Goal: Task Accomplishment & Management: Manage account settings

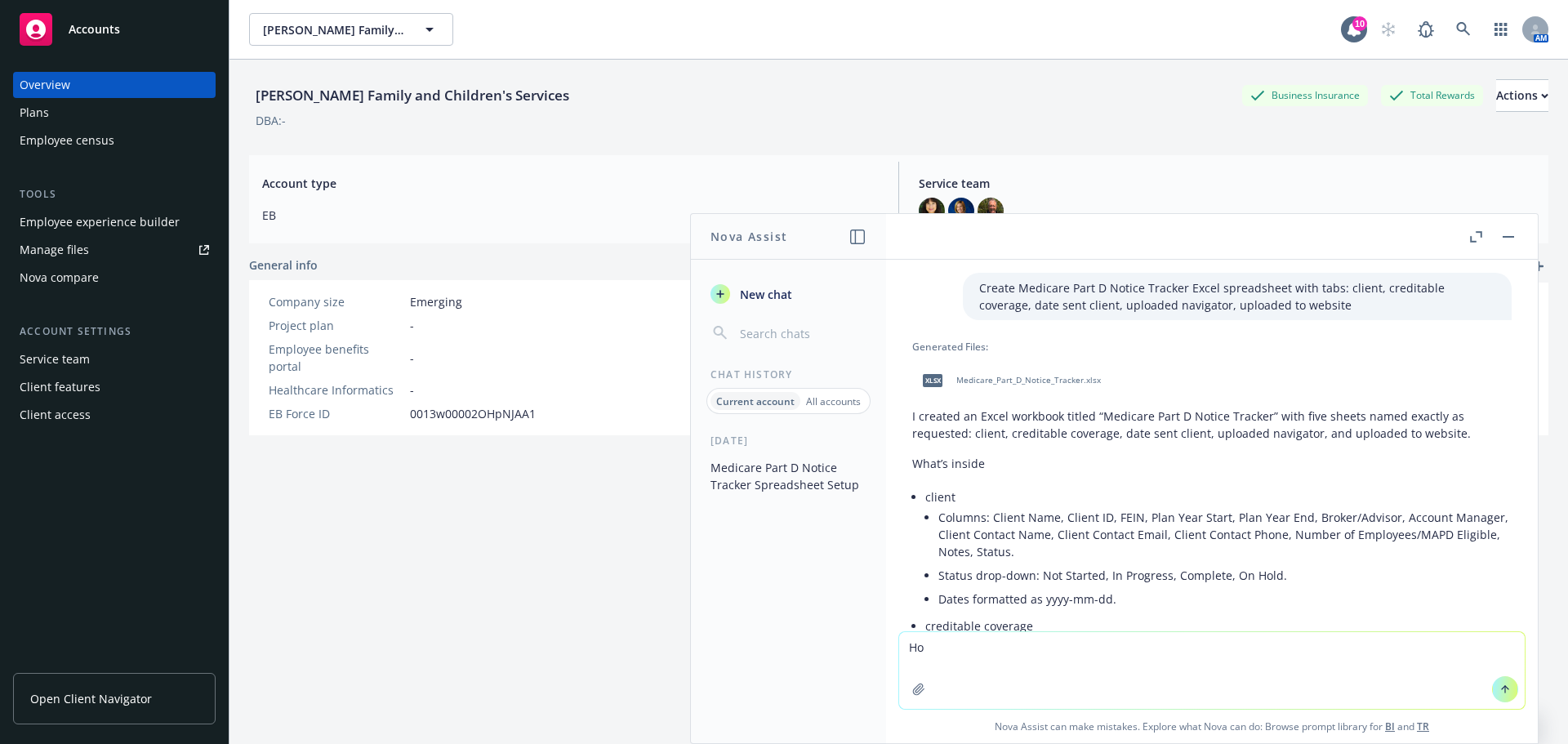
scroll to position [2246, 0]
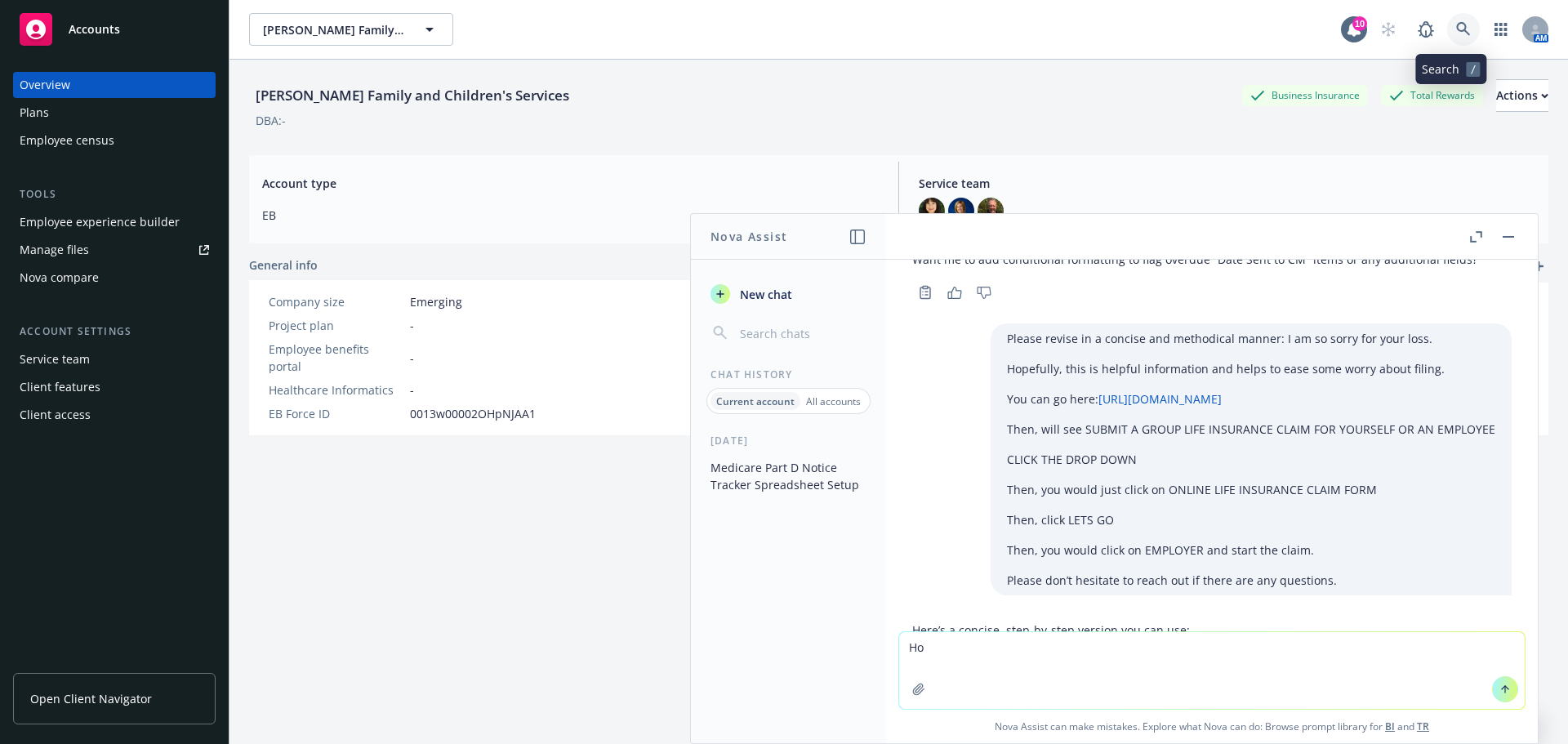
click at [1457, 26] on icon at bounding box center [1464, 30] width 15 height 15
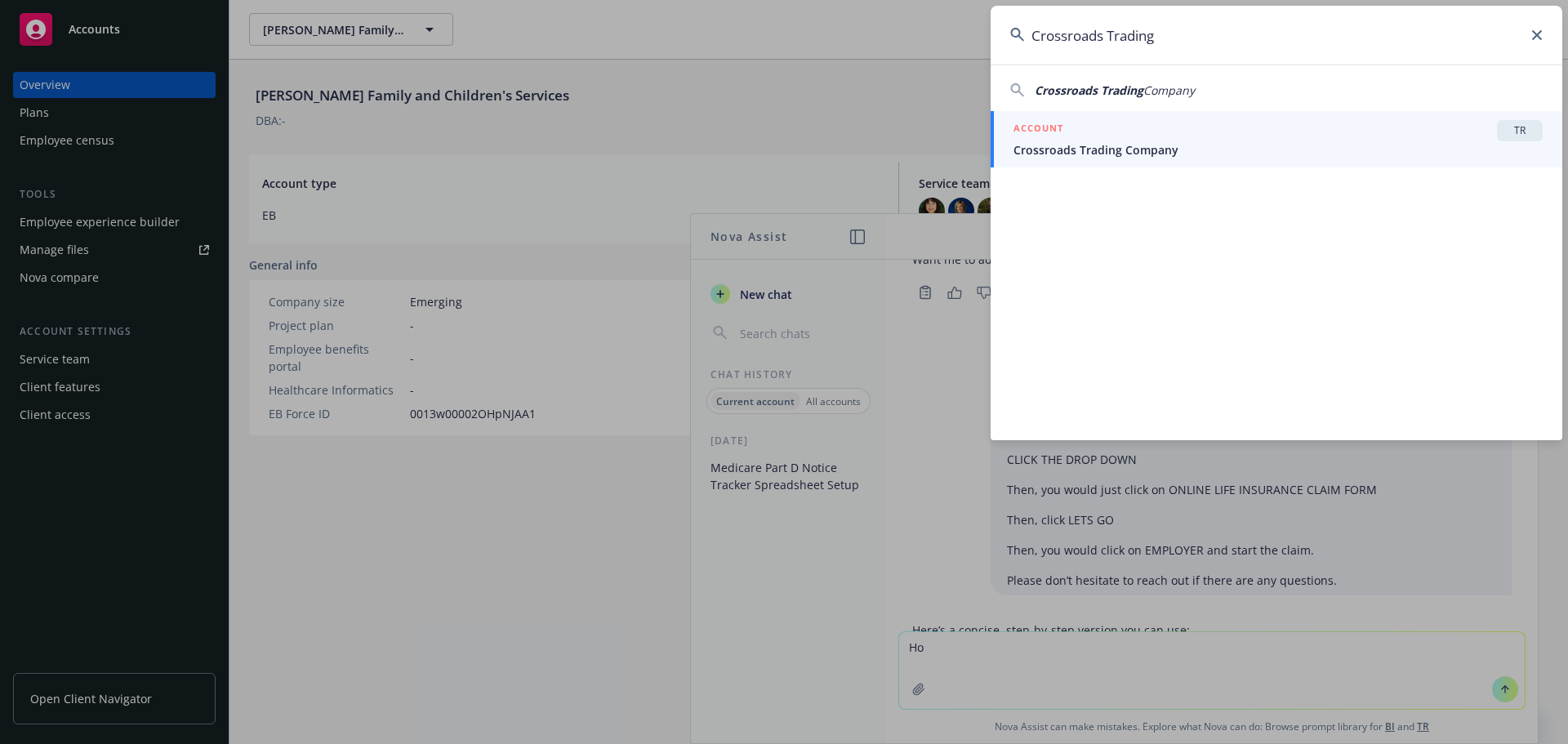
type input "Crossroads Trading"
click at [1134, 140] on div "ACCOUNT TR" at bounding box center [1278, 130] width 529 height 21
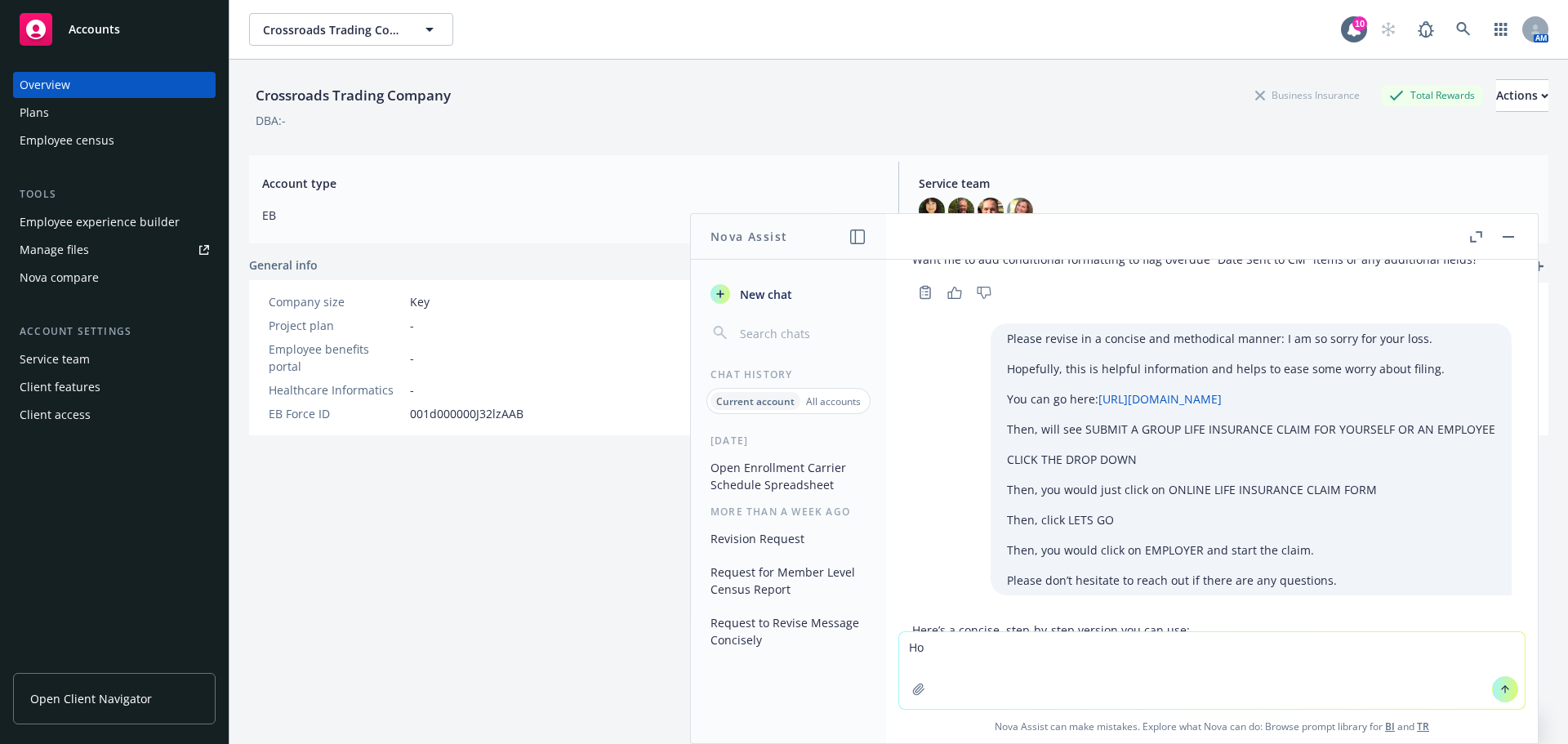
click at [100, 222] on div "Employee experience builder" at bounding box center [100, 222] width 160 height 26
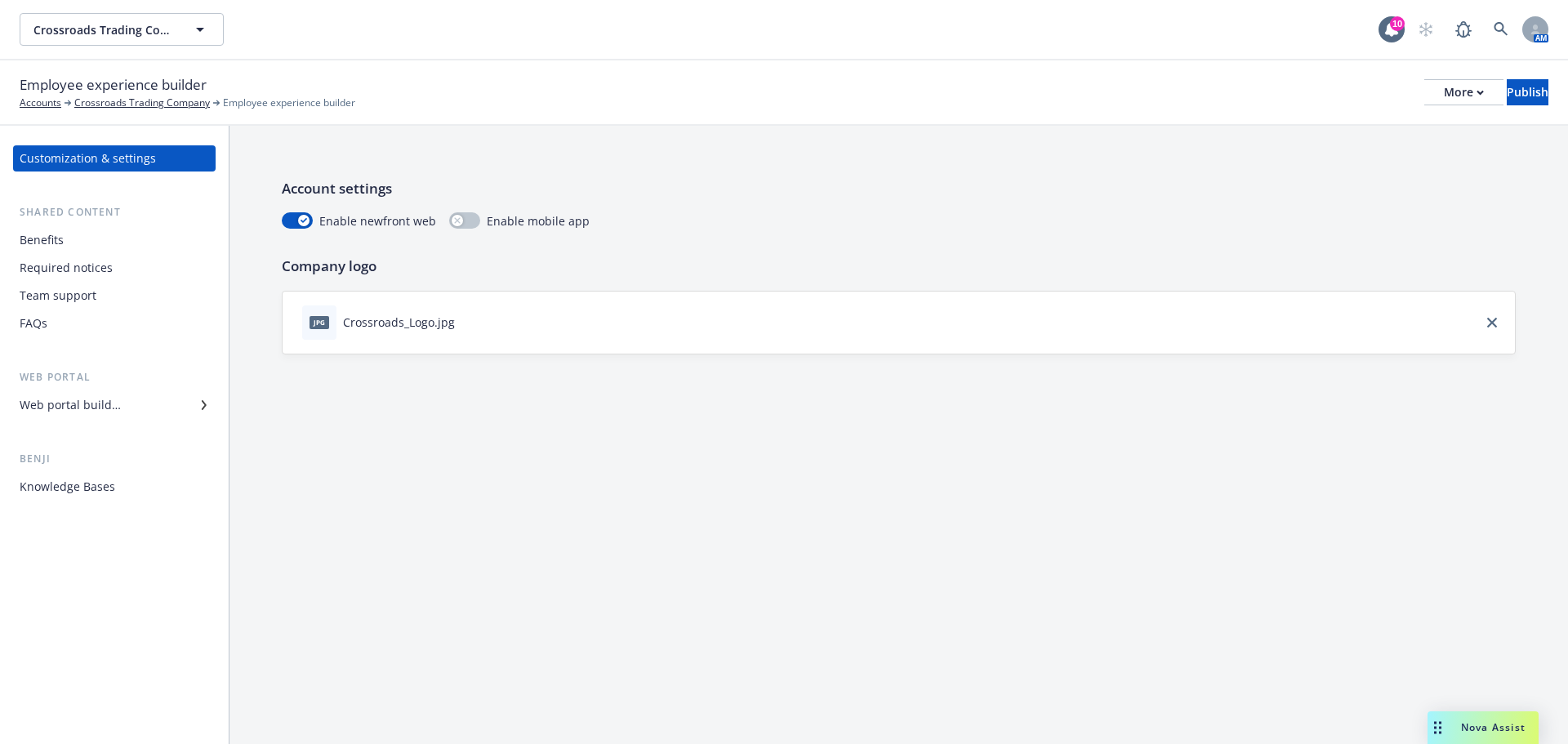
click at [49, 244] on div "Benefits" at bounding box center [42, 240] width 44 height 26
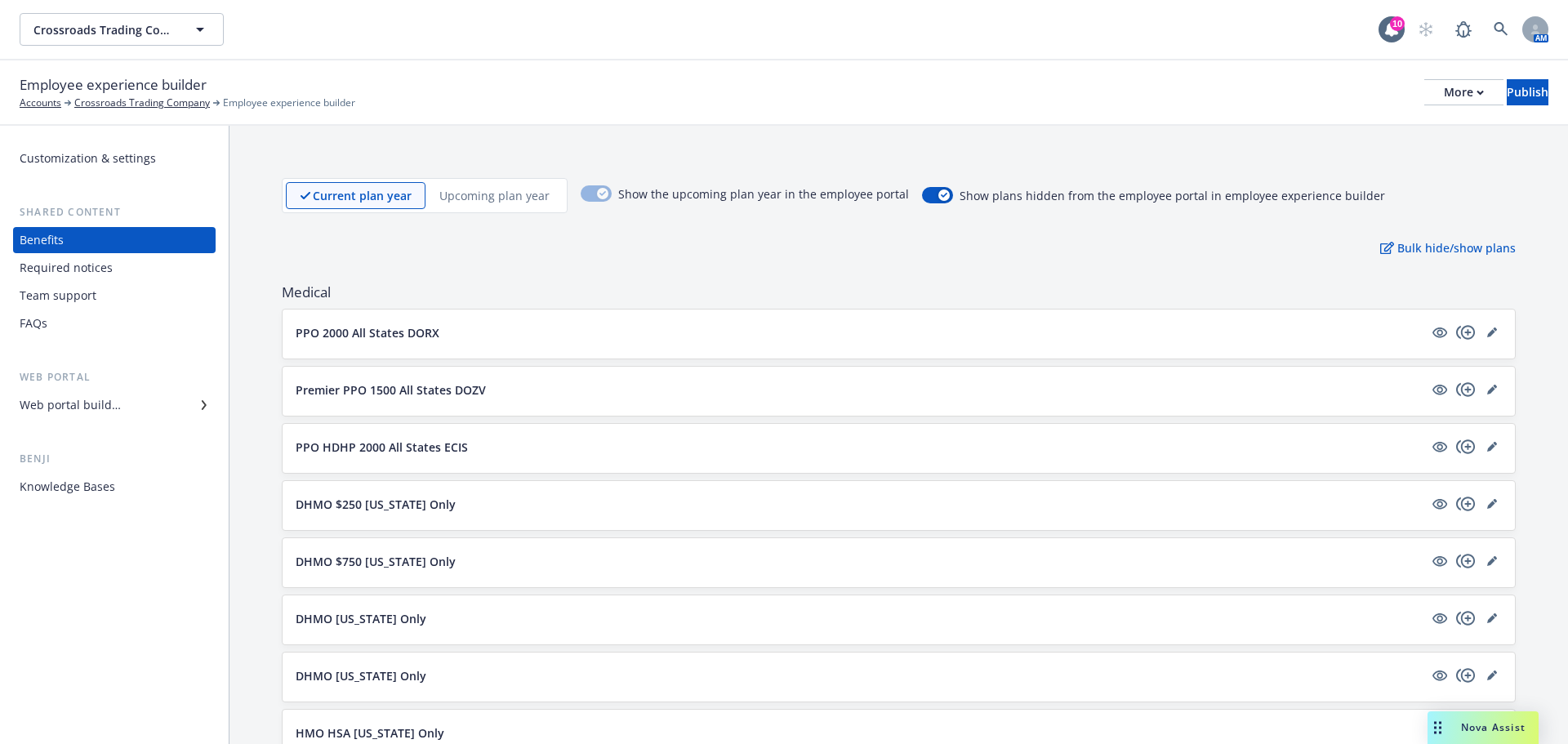
click at [56, 399] on div "Web portal builder" at bounding box center [70, 405] width 101 height 26
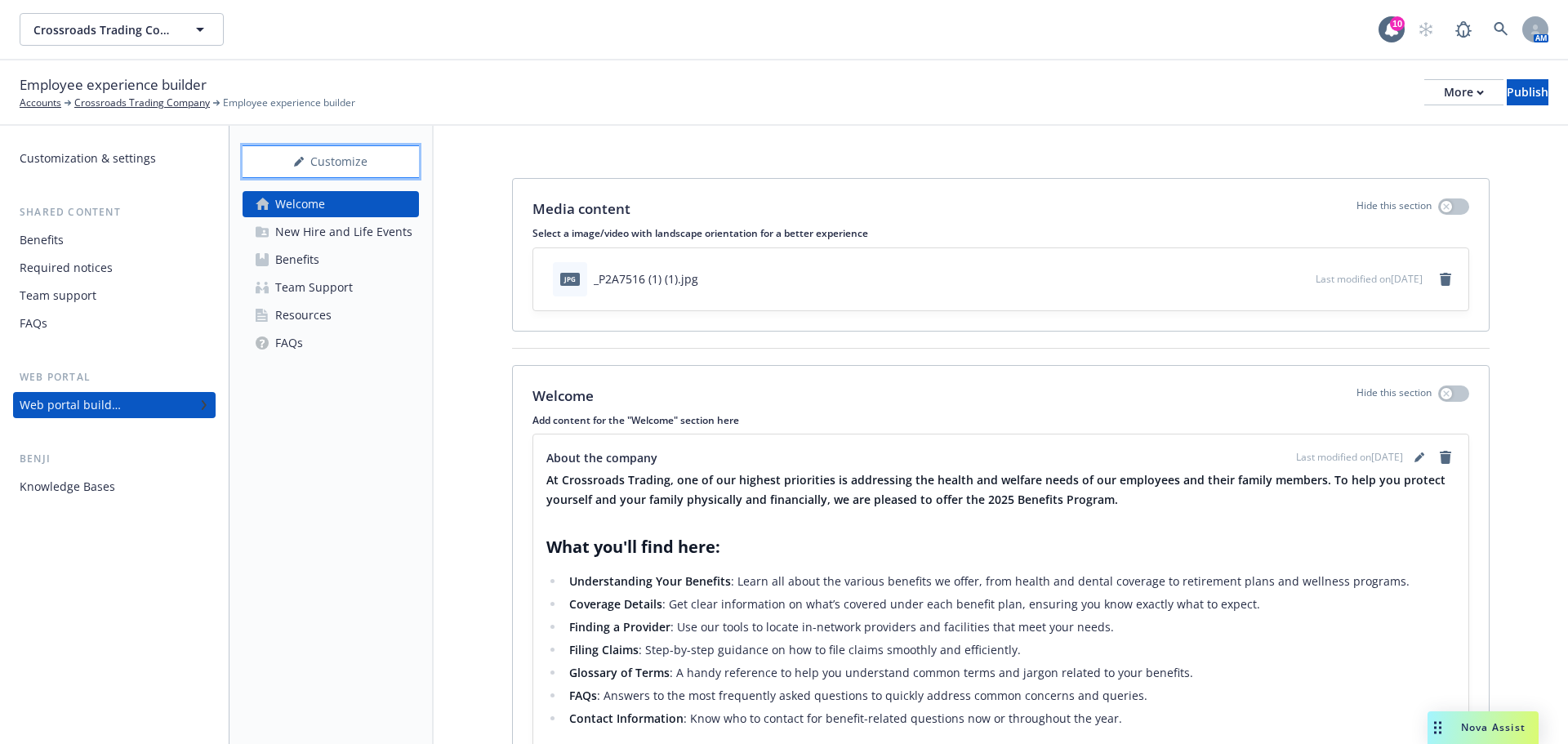
click at [319, 156] on div "Customize" at bounding box center [330, 162] width 176 height 31
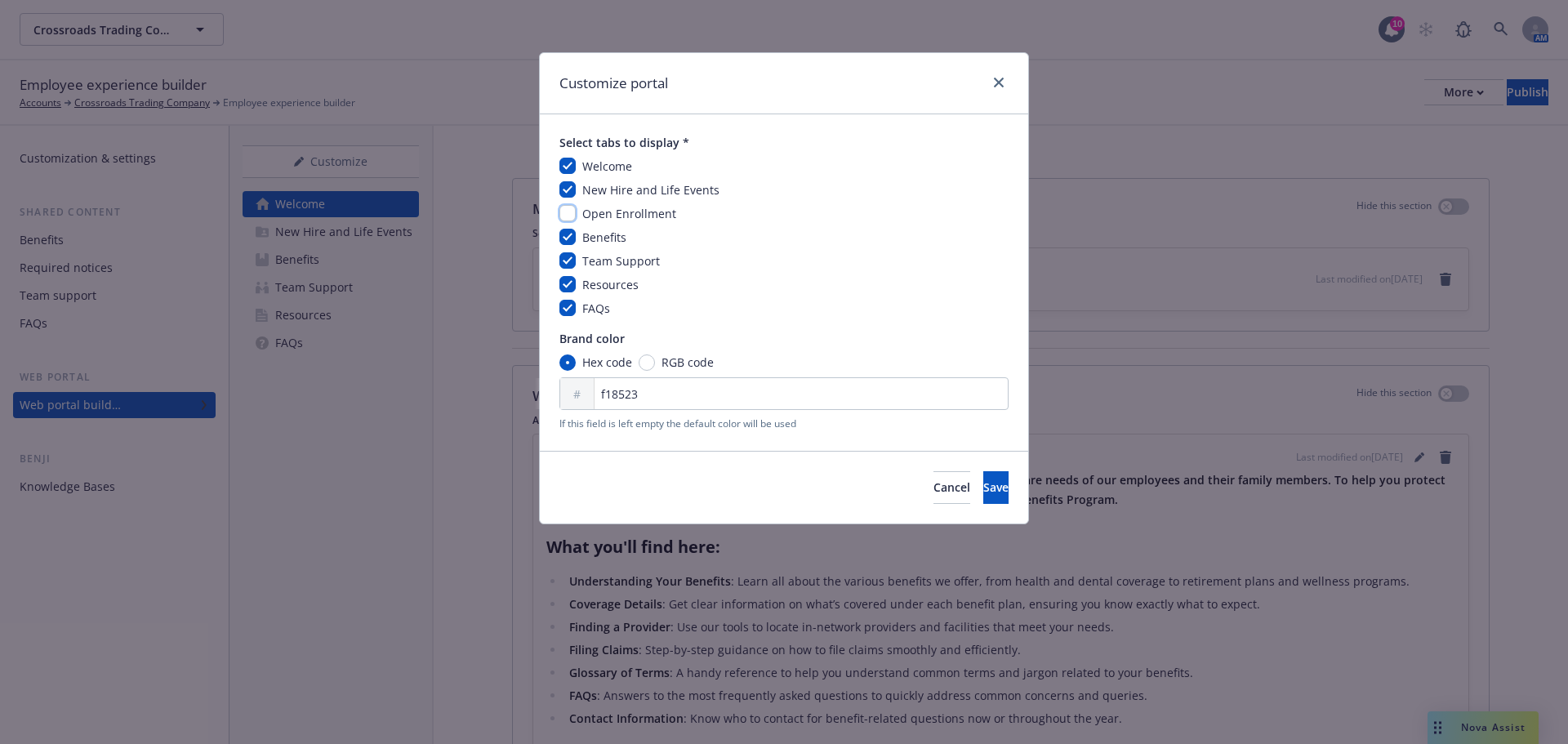
click at [567, 213] on input "checkbox" at bounding box center [568, 213] width 17 height 17
checkbox input "true"
click at [983, 481] on span "Save" at bounding box center [995, 487] width 25 height 16
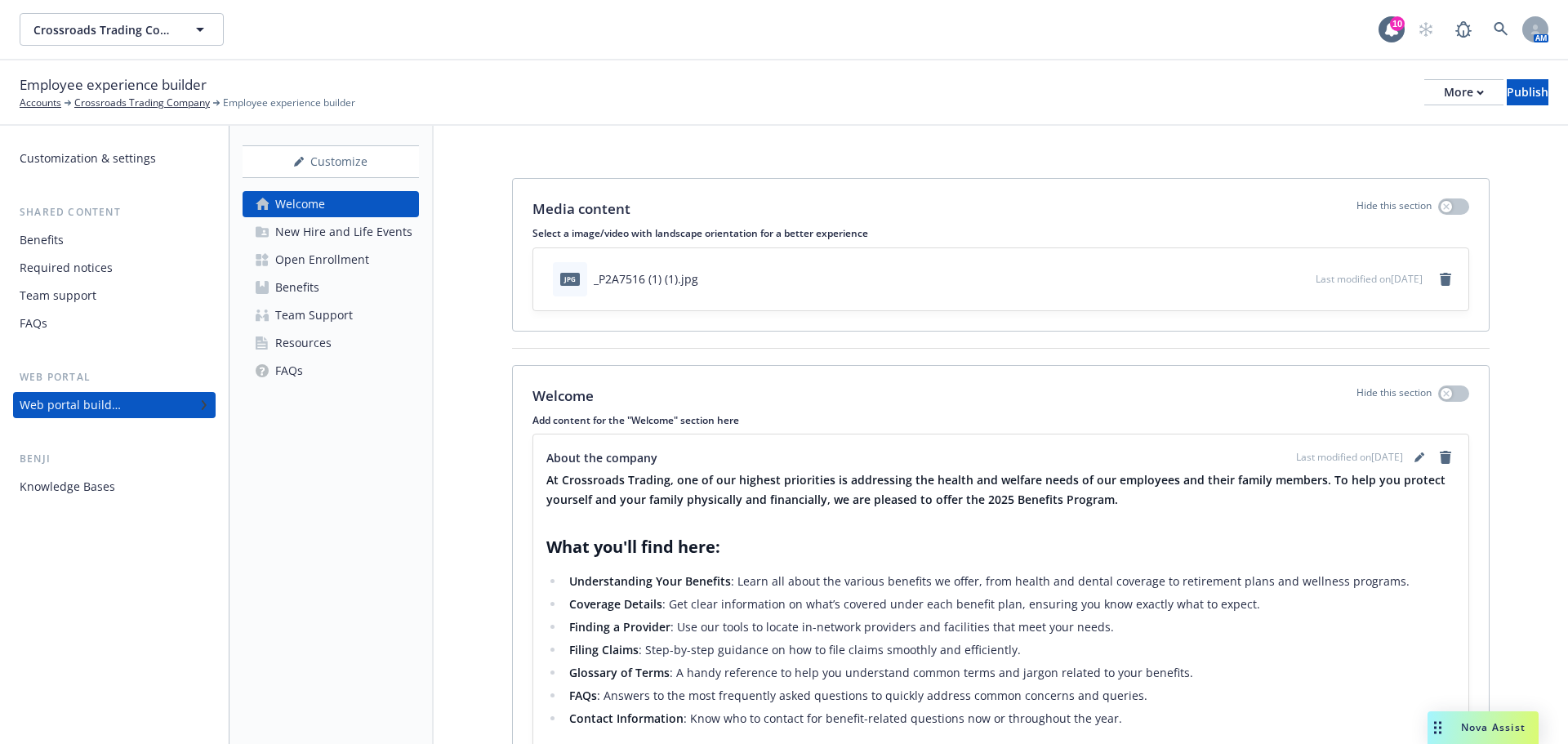
click at [319, 259] on div "Open Enrollment" at bounding box center [322, 259] width 94 height 26
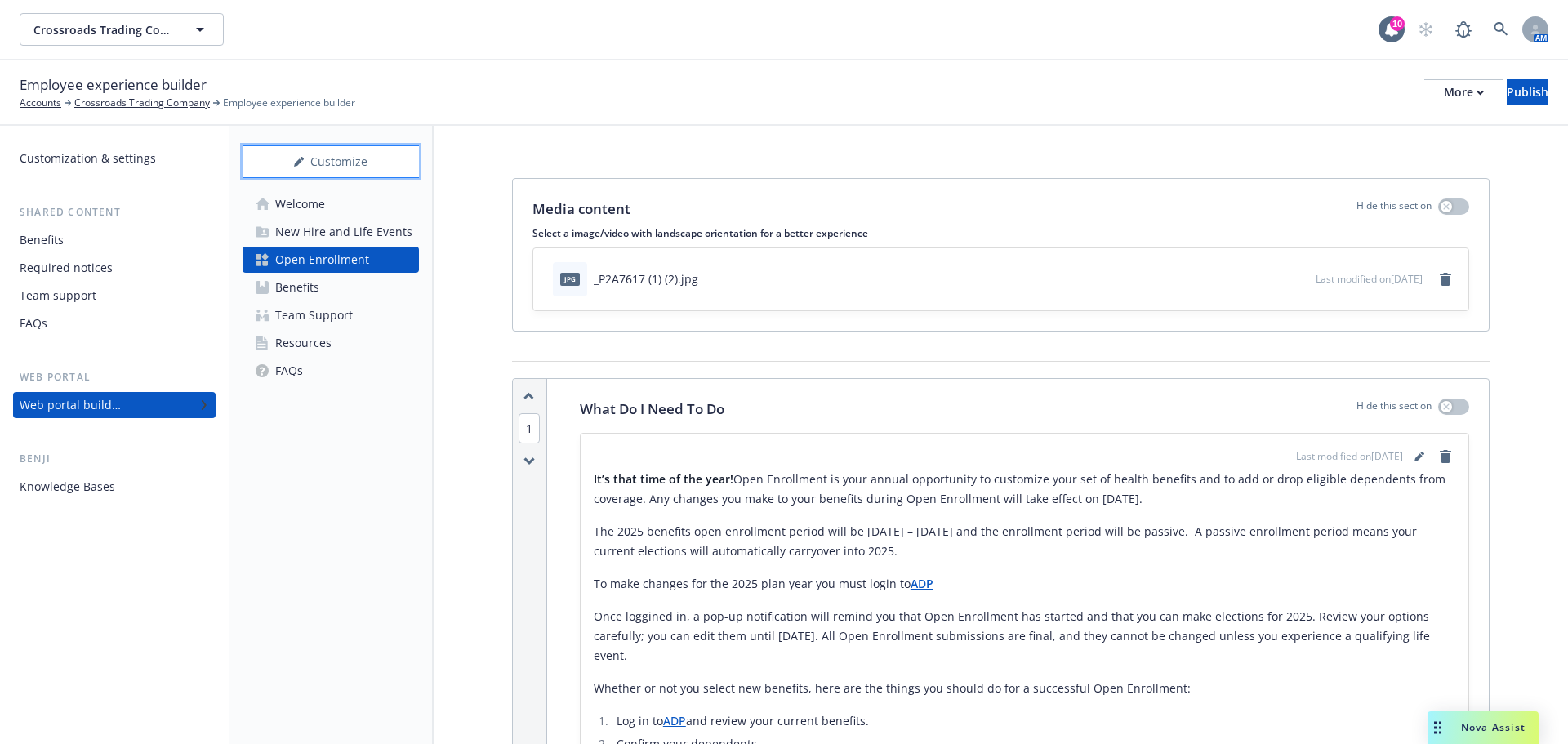
click at [345, 160] on div "Customize" at bounding box center [330, 162] width 176 height 31
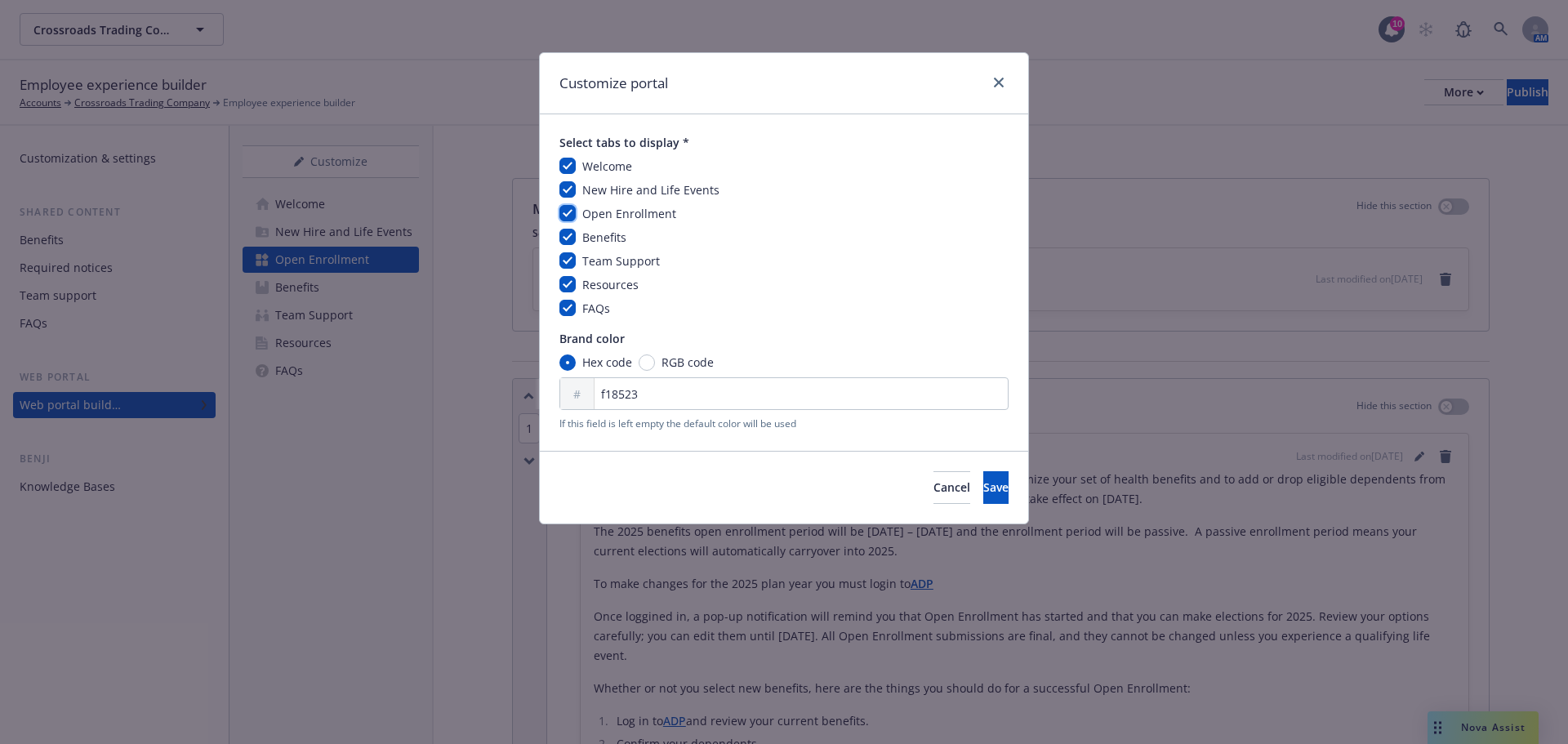
click at [569, 211] on input "checkbox" at bounding box center [568, 213] width 17 height 17
checkbox input "false"
click at [983, 496] on button "Save" at bounding box center [995, 487] width 25 height 32
